Goal: Navigation & Orientation: Find specific page/section

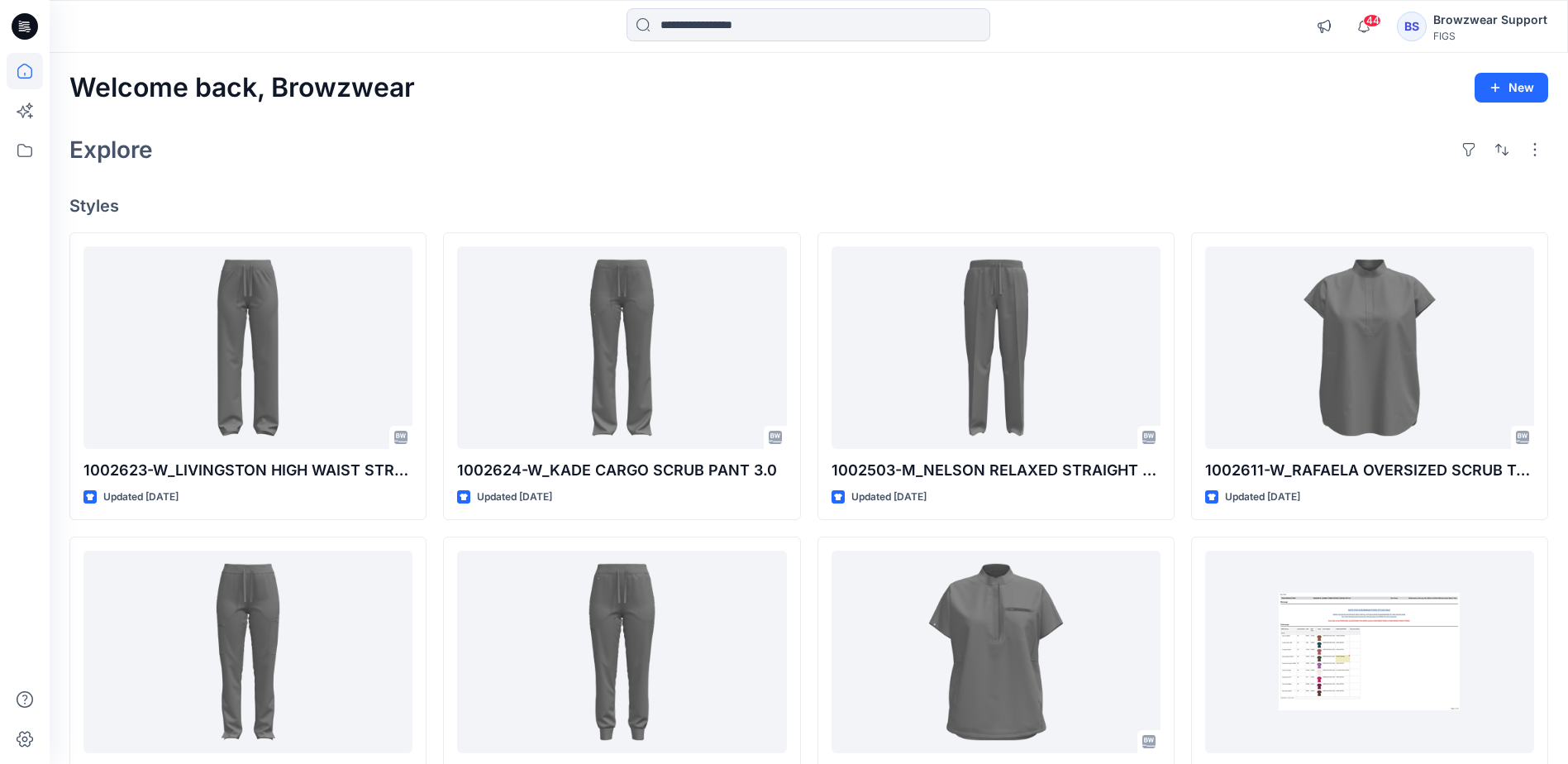
click at [581, 178] on div "Welcome back, Browzwear New Explore Styles 1002623-W_LIVINGSTON HIGH WAIST STRA…" at bounding box center [808, 631] width 1518 height 1155
click at [1372, 21] on span "44" at bounding box center [1372, 21] width 18 height 14
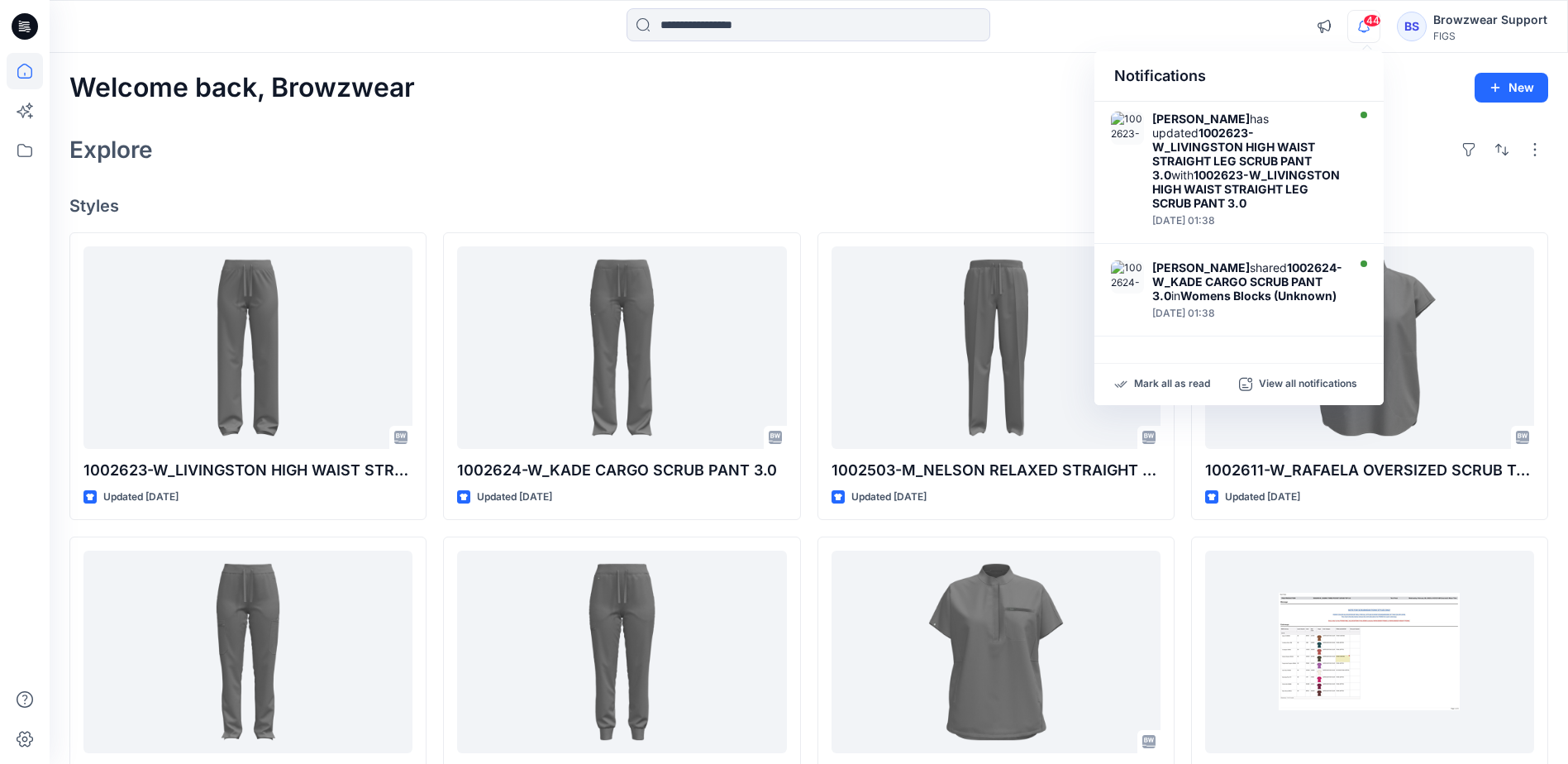
click at [963, 129] on div "Explore" at bounding box center [808, 149] width 1478 height 40
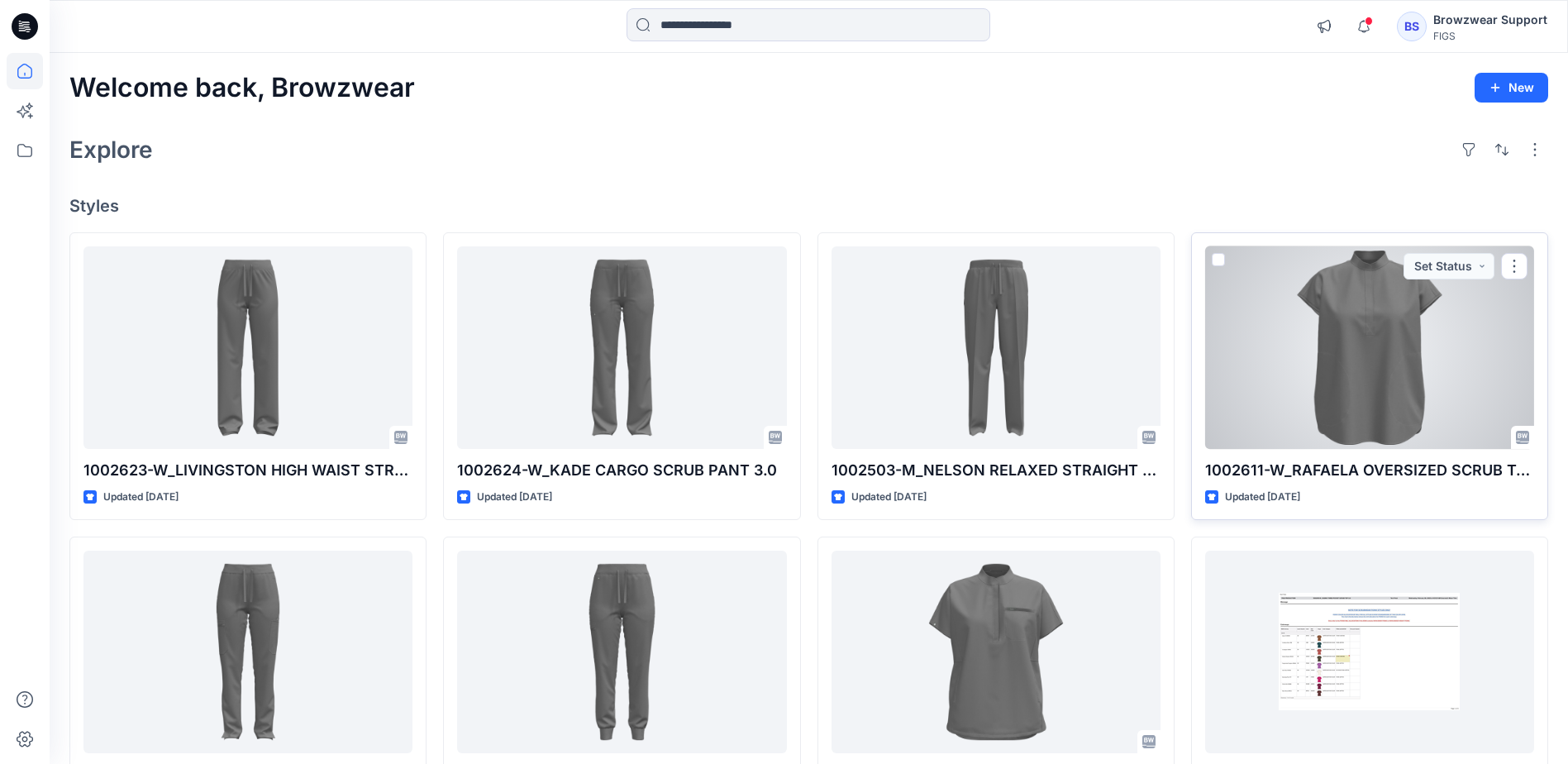
click at [1223, 259] on span at bounding box center [1218, 260] width 14 height 14
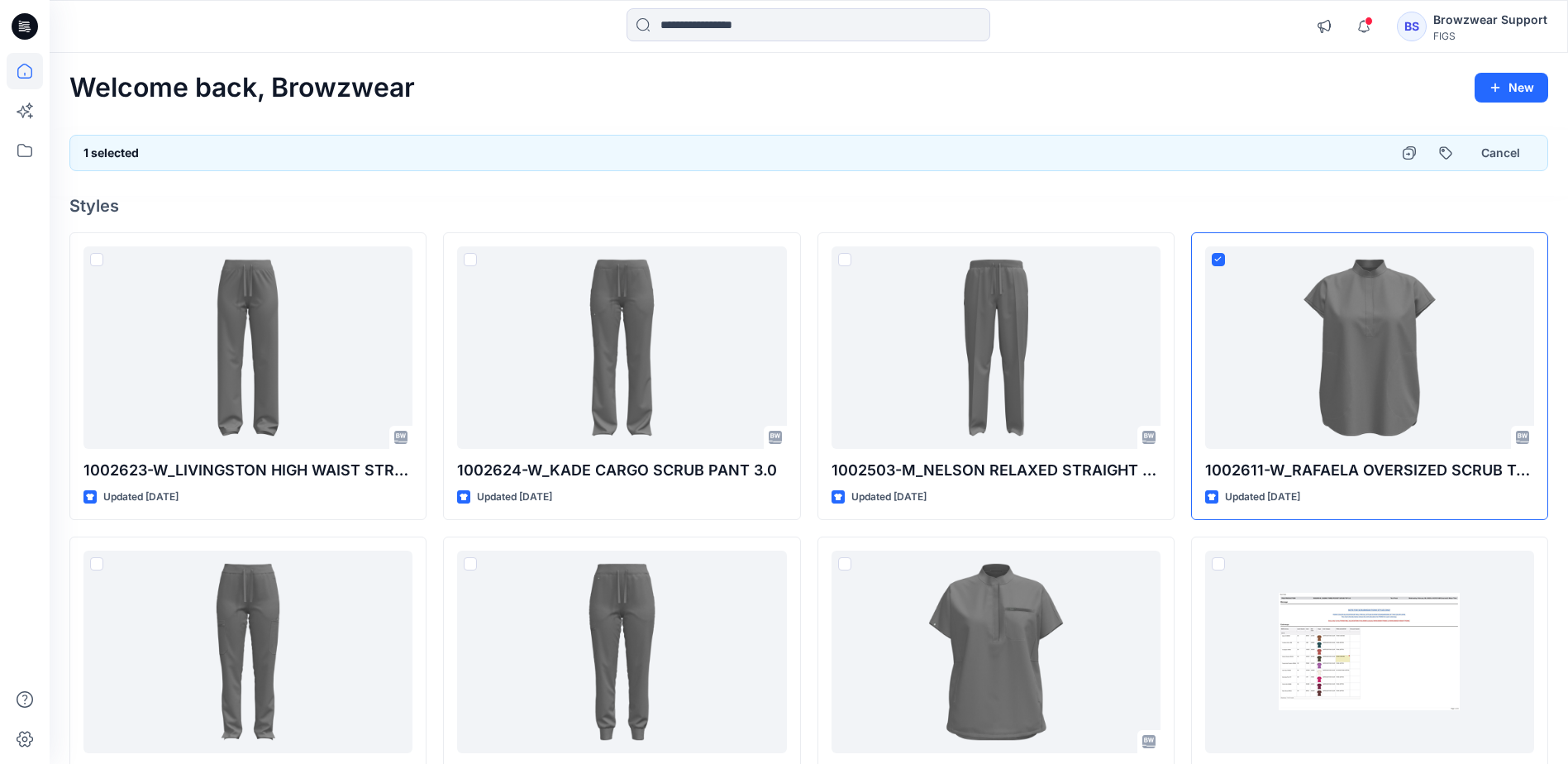
click at [1085, 191] on div at bounding box center [808, 185] width 1518 height 20
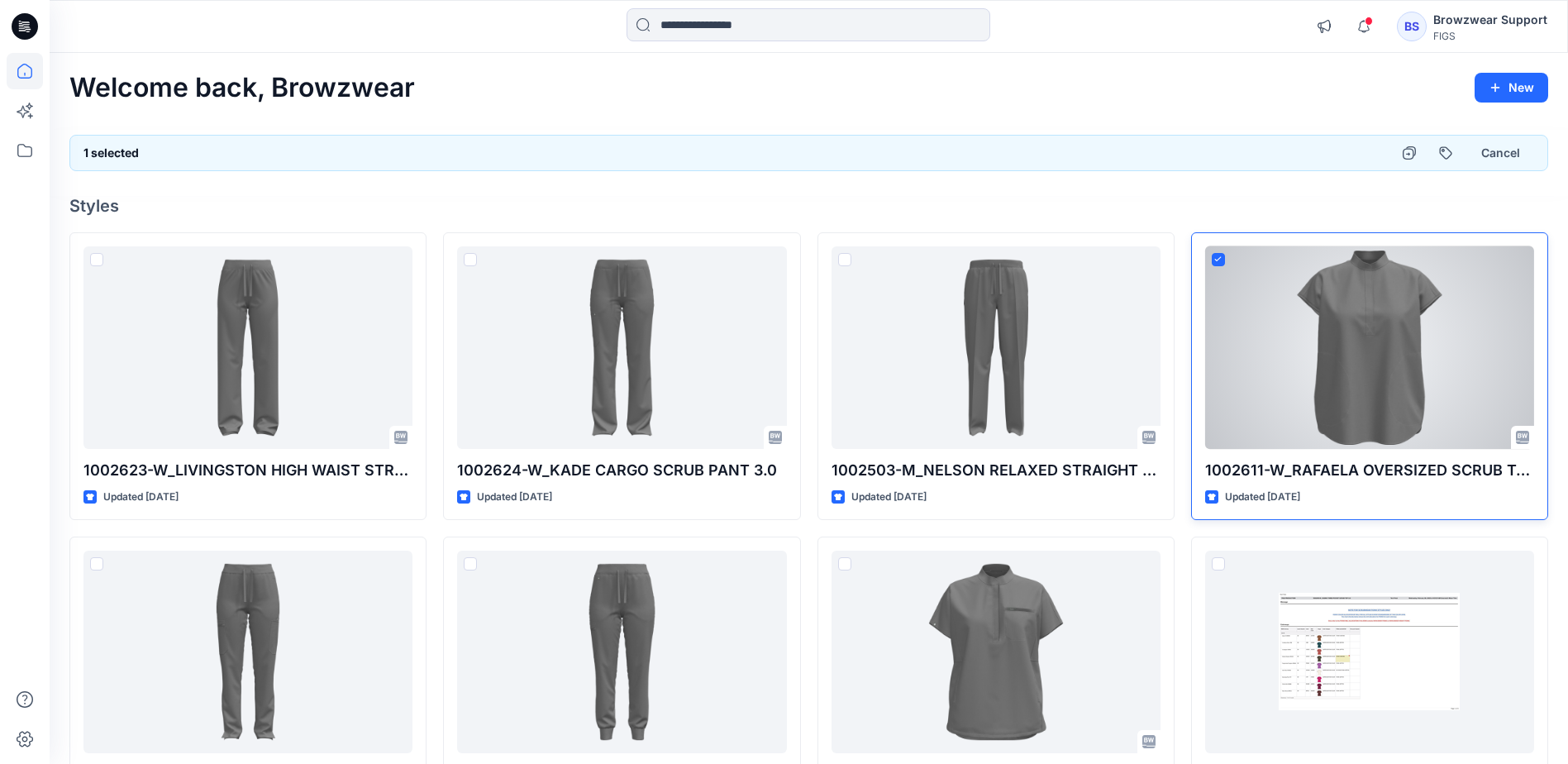
click at [1222, 256] on span at bounding box center [1218, 260] width 14 height 14
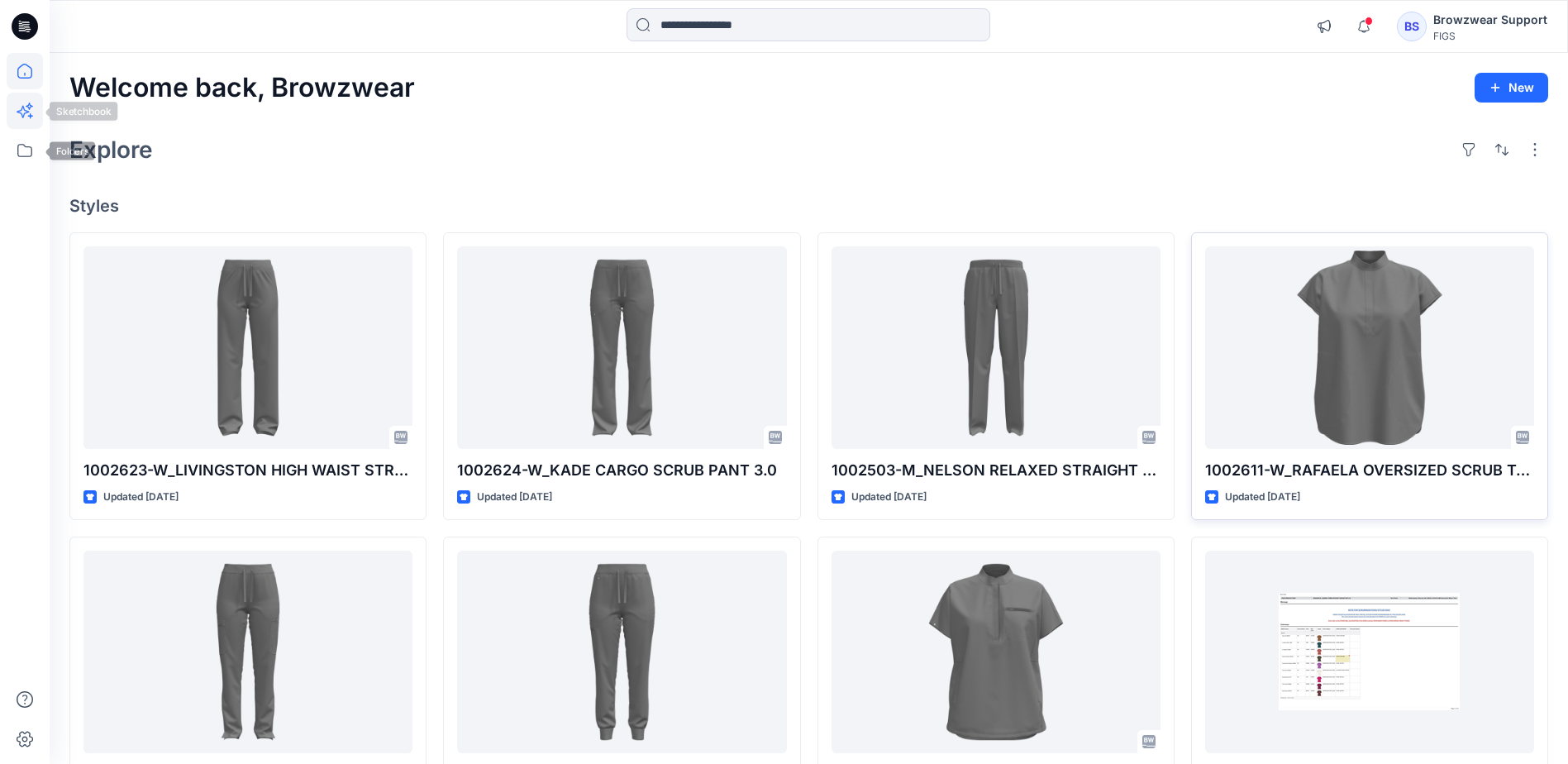
click at [29, 114] on icon at bounding box center [25, 111] width 37 height 37
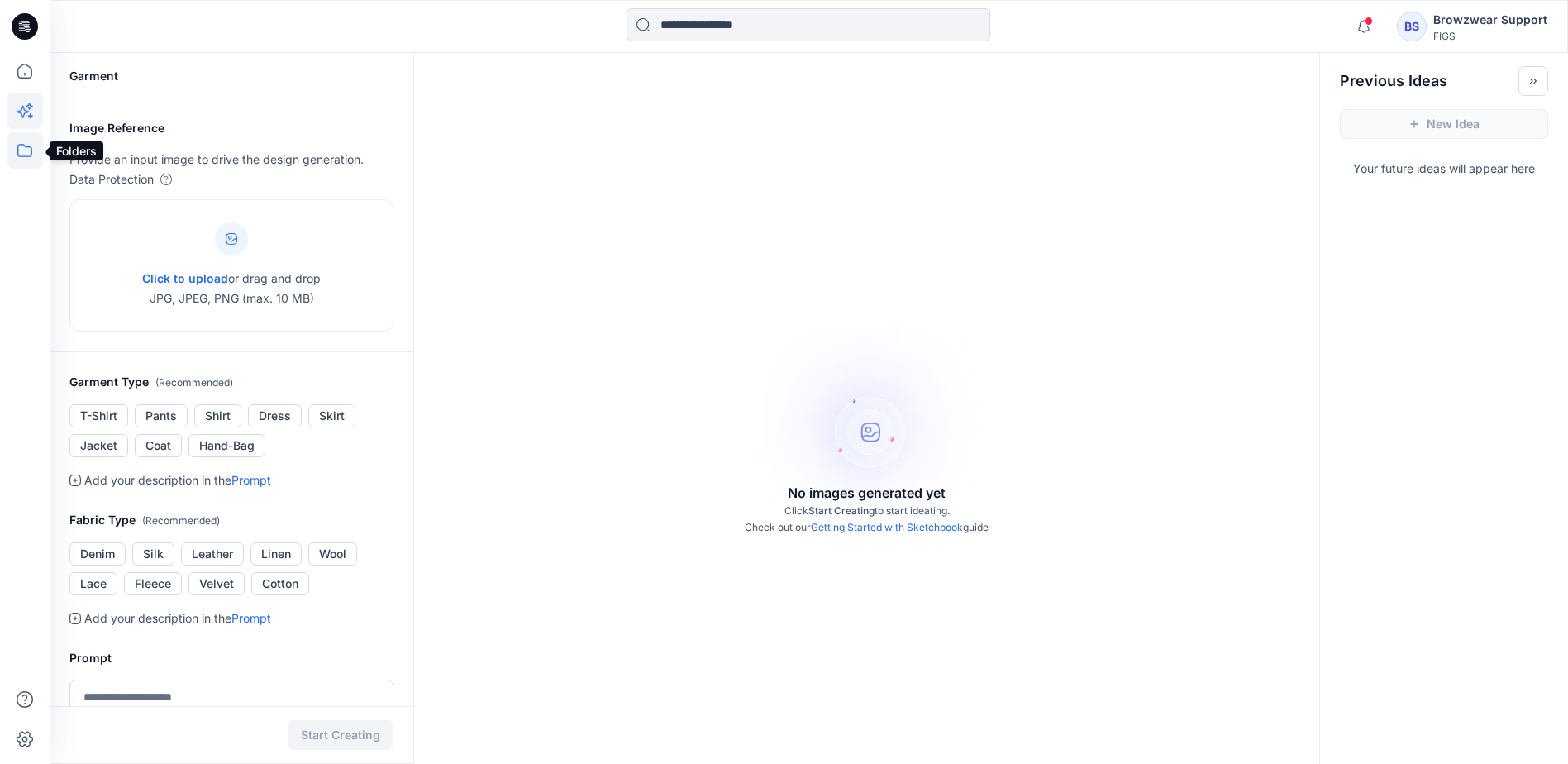
click at [26, 154] on icon at bounding box center [25, 151] width 37 height 37
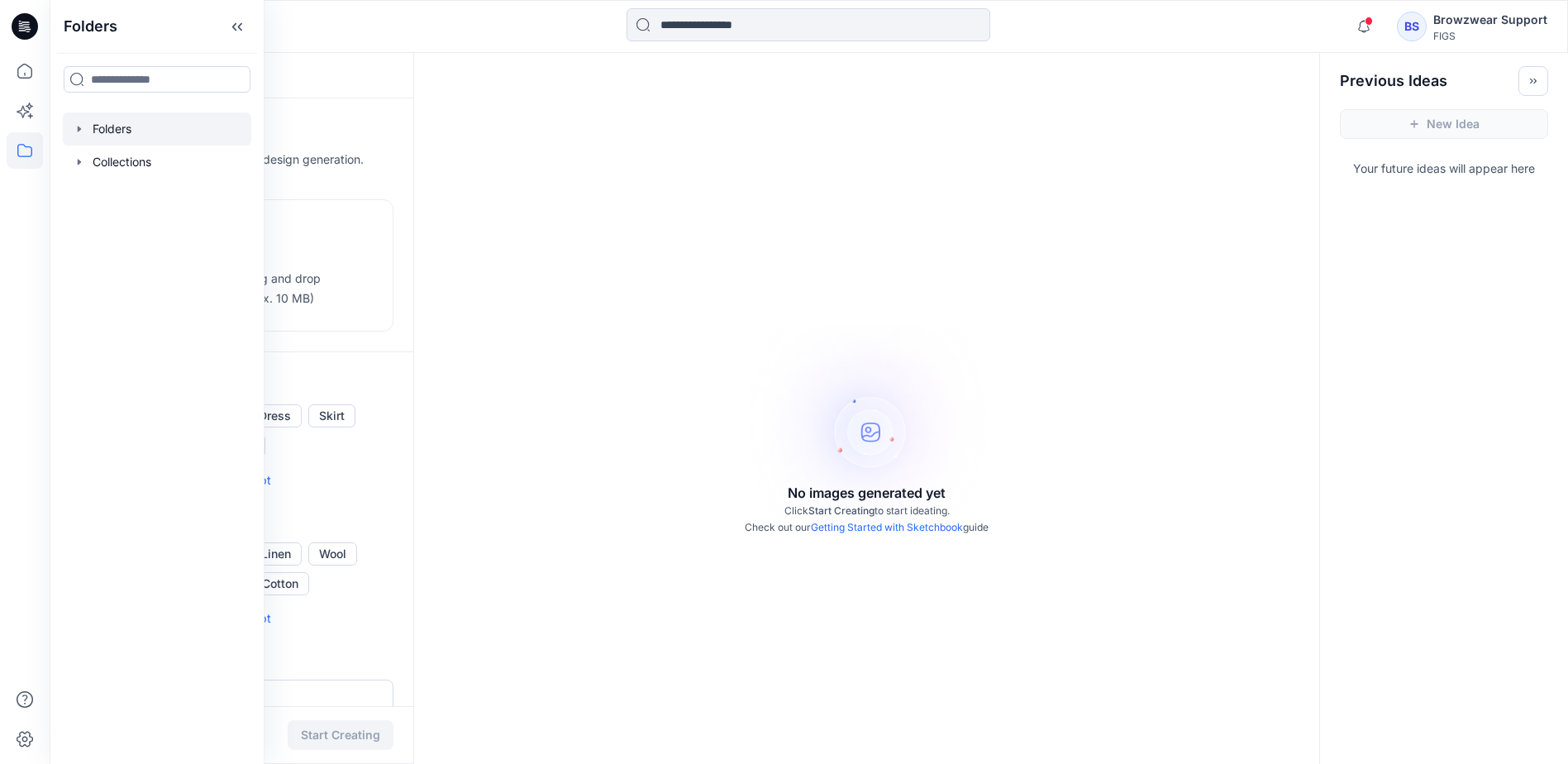
click at [102, 127] on div at bounding box center [156, 128] width 188 height 33
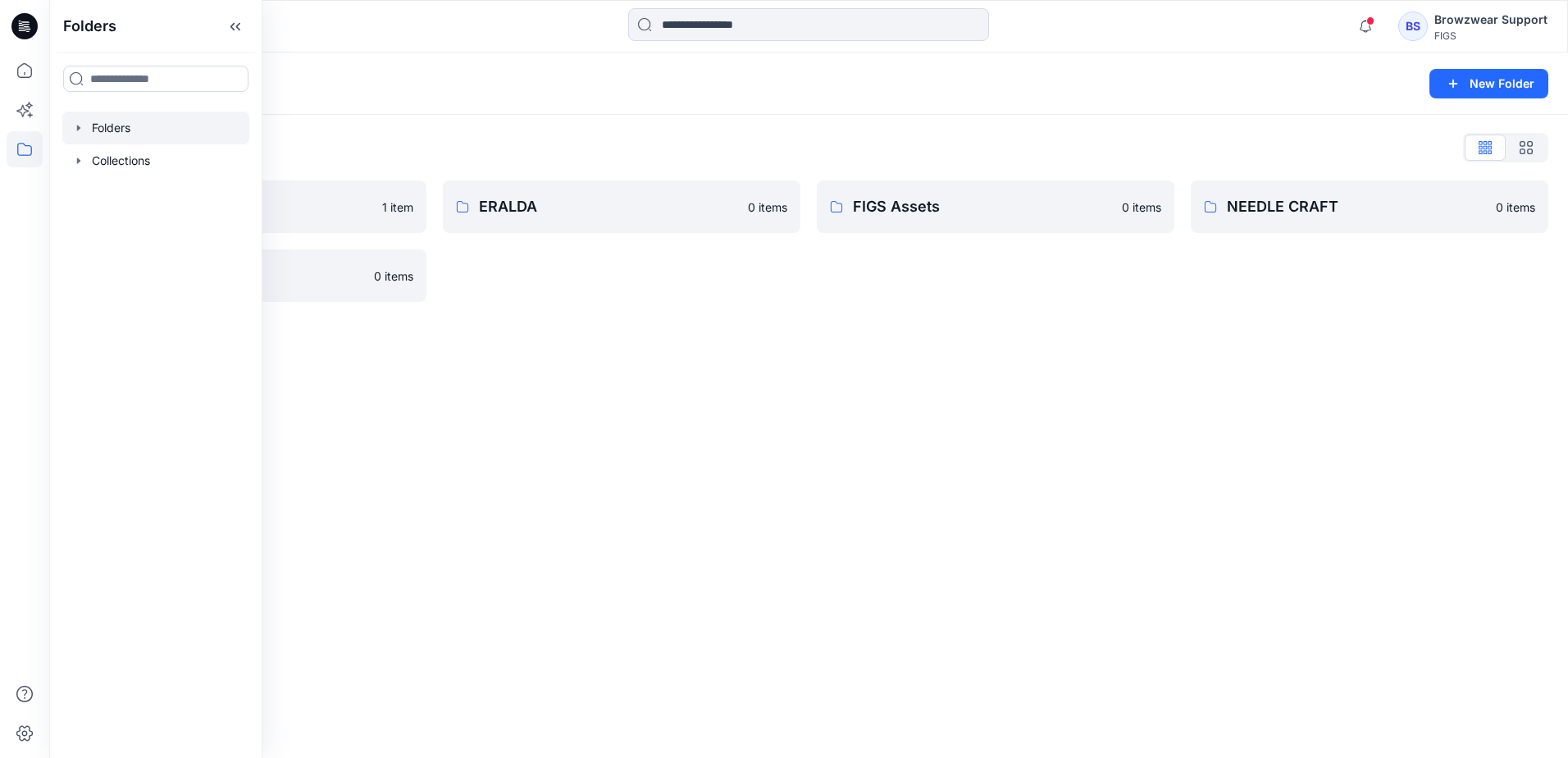
click at [583, 364] on div "Folders New Folder Folders List Browzwear Studio 1 item [PERSON_NAME] 0 items E…" at bounding box center [807, 405] width 1518 height 705
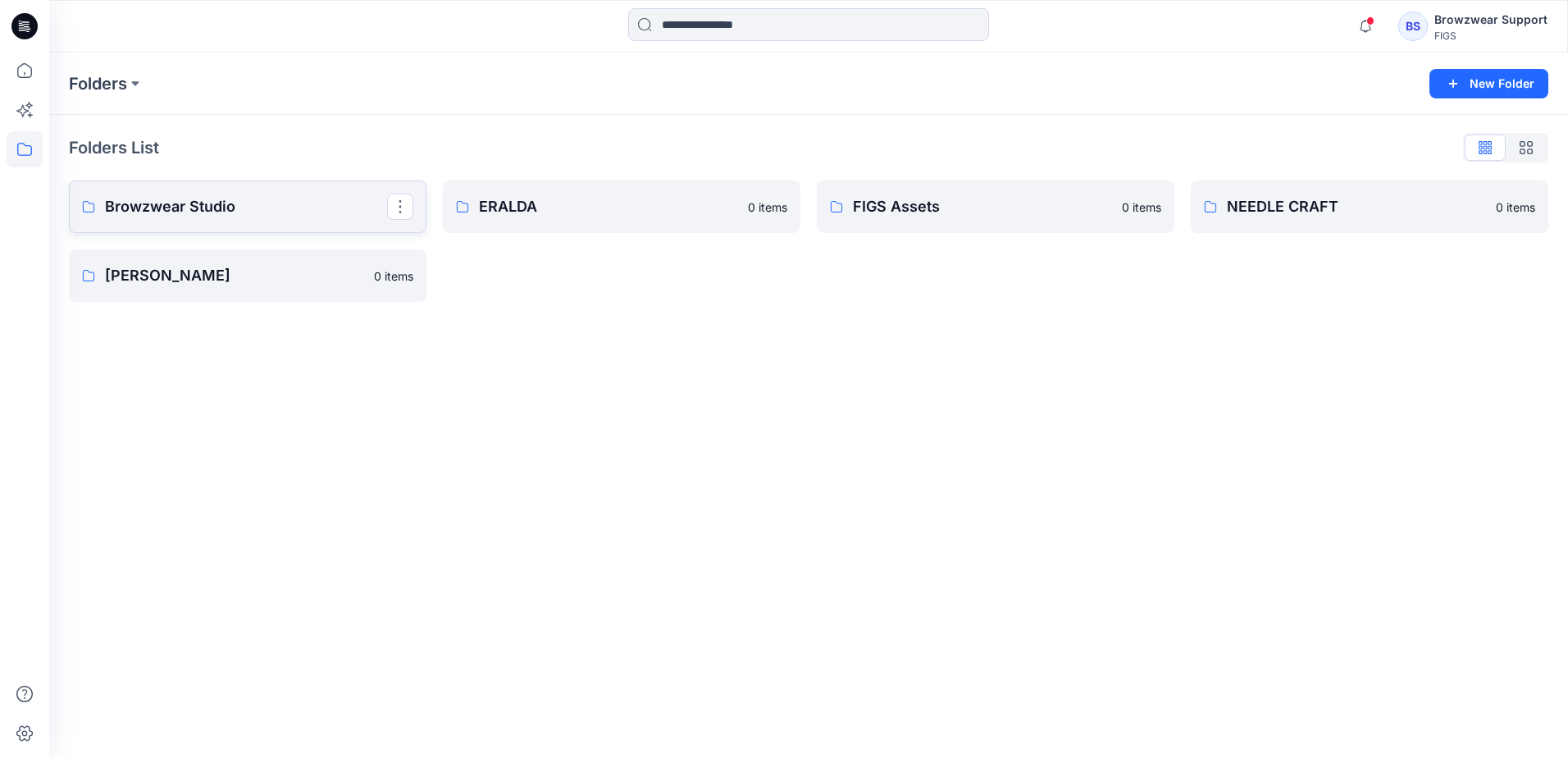
click at [151, 217] on p "Browzwear Studio" at bounding box center [246, 207] width 282 height 23
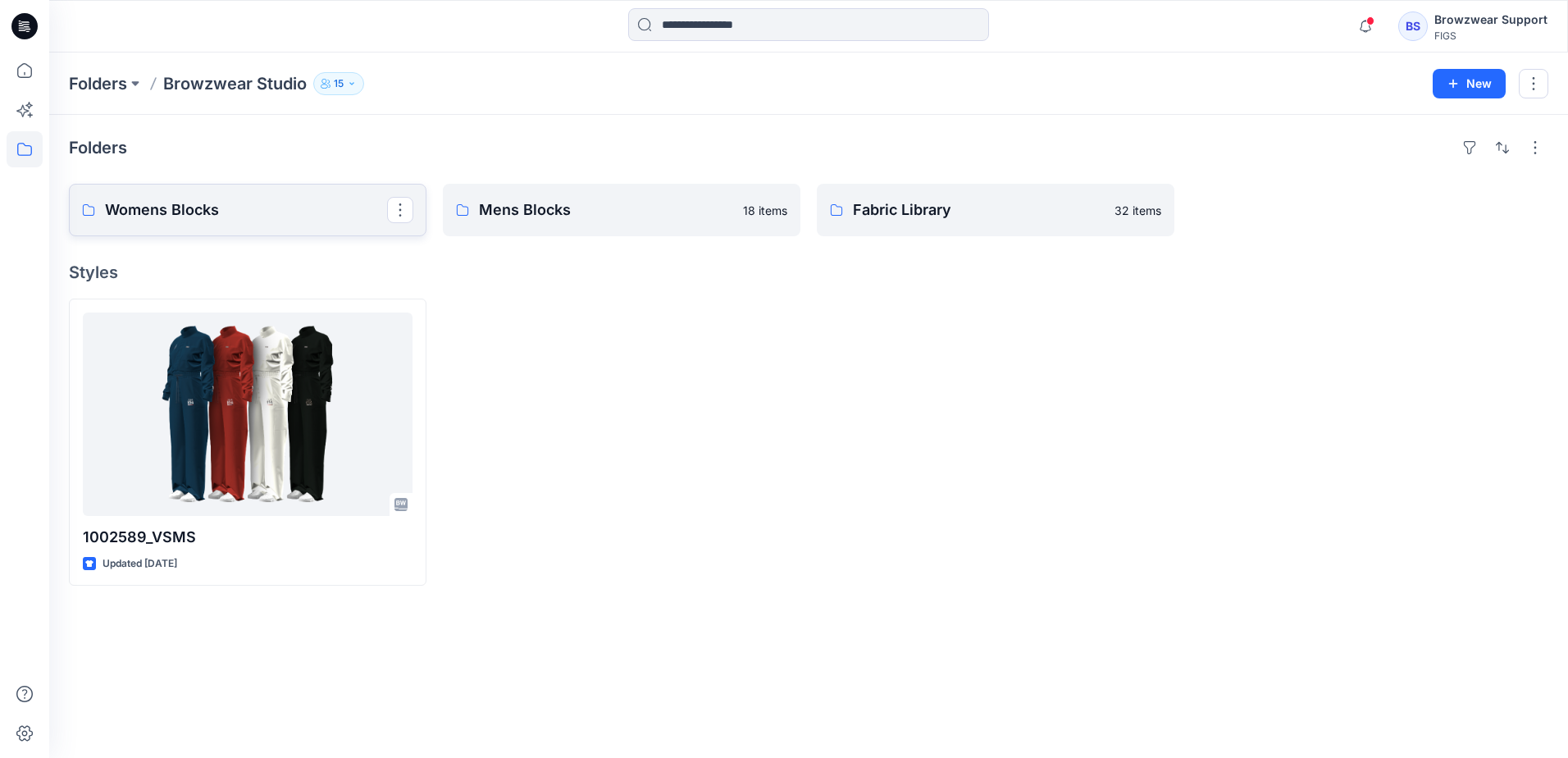
click at [330, 216] on p "Womens Blocks" at bounding box center [246, 210] width 282 height 23
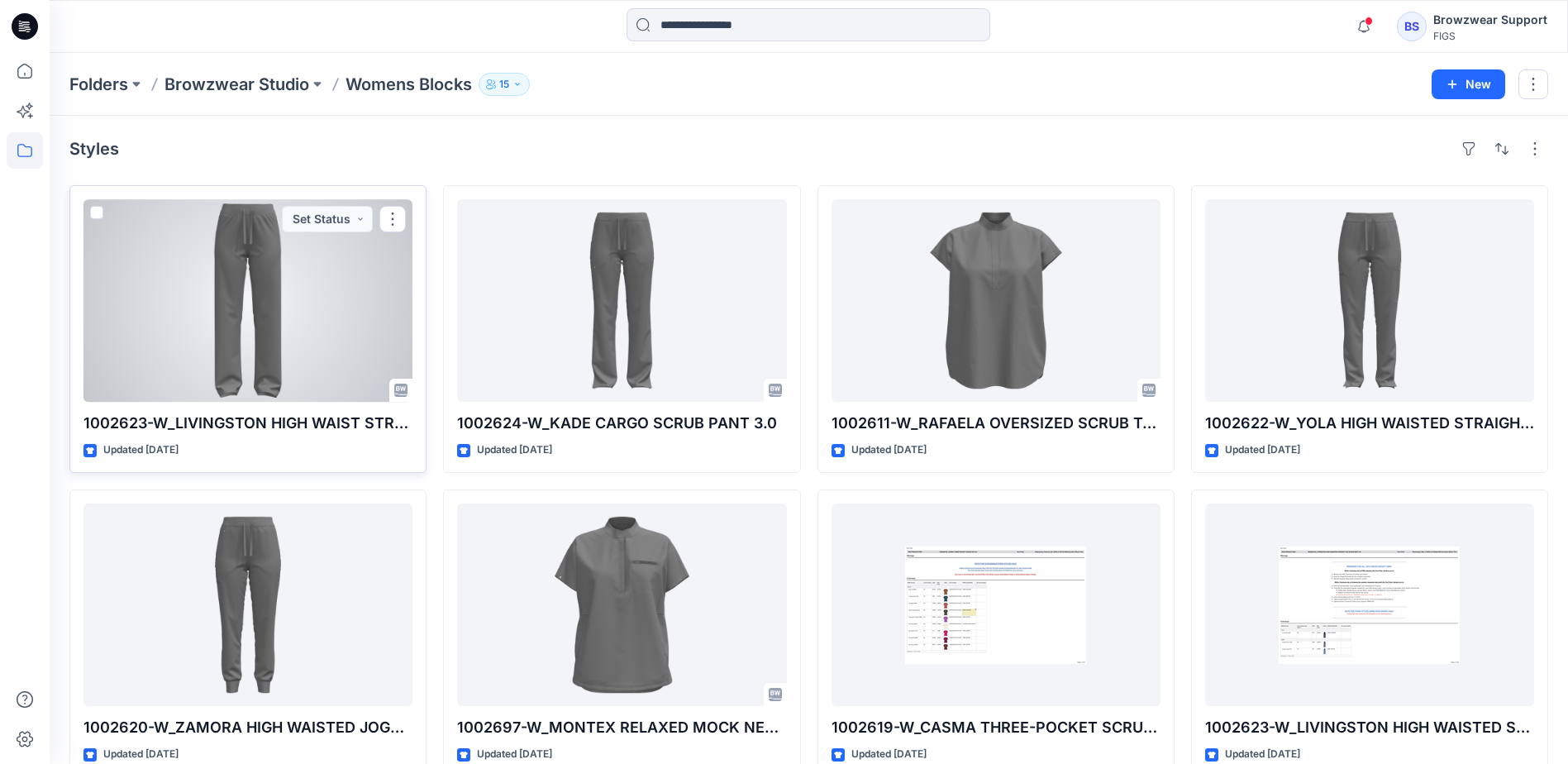
click at [96, 215] on span at bounding box center [97, 212] width 14 height 14
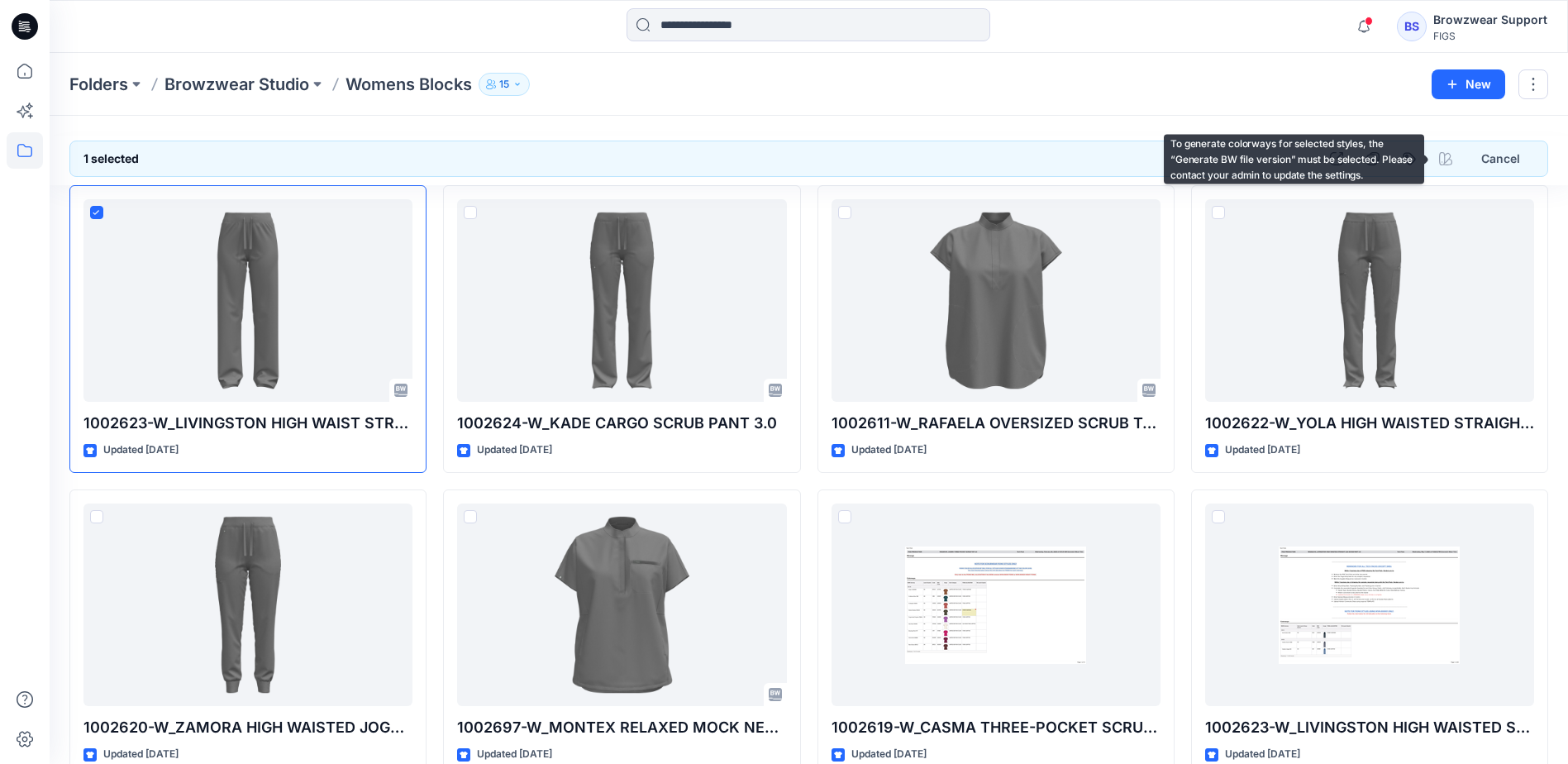
click at [1042, 103] on div "Folders Browzwear Studio Womens Blocks 15 New" at bounding box center [808, 84] width 1518 height 63
